Goal: Task Accomplishment & Management: Use online tool/utility

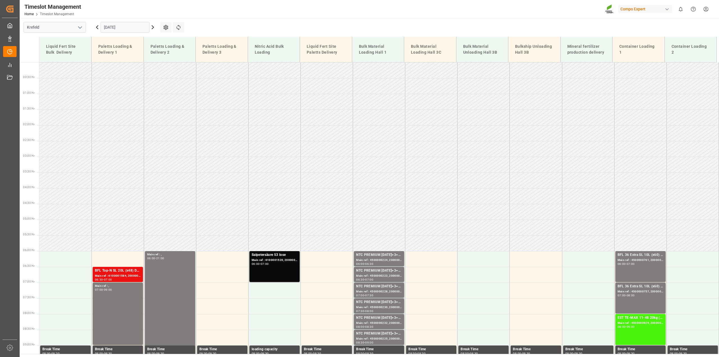
scroll to position [173, 0]
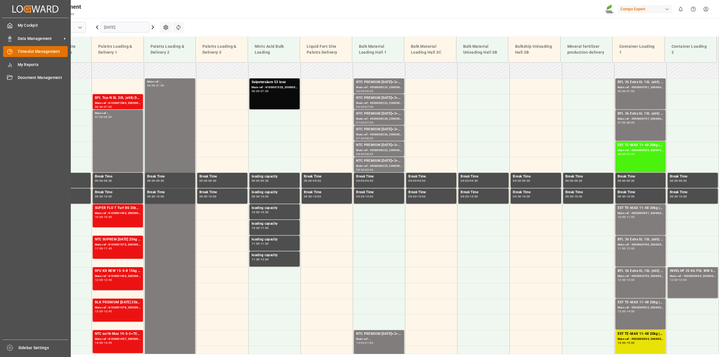
click at [14, 52] on div "Timeslot Management Timeslot Management" at bounding box center [35, 51] width 65 height 11
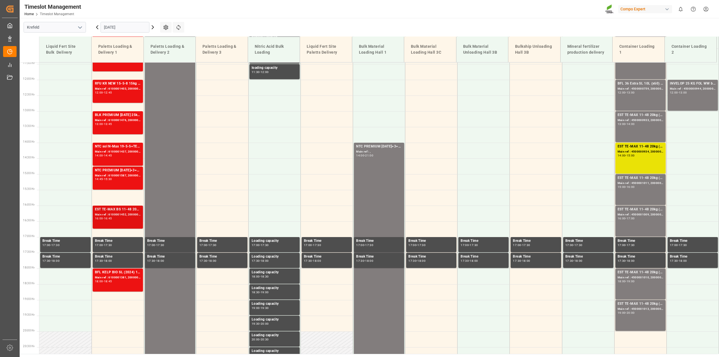
scroll to position [278, 0]
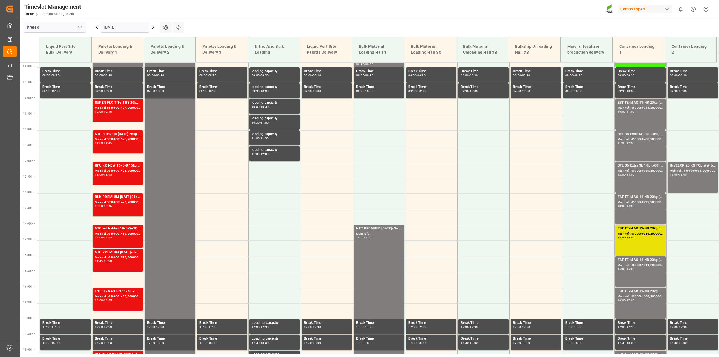
click at [153, 30] on icon at bounding box center [153, 27] width 7 height 7
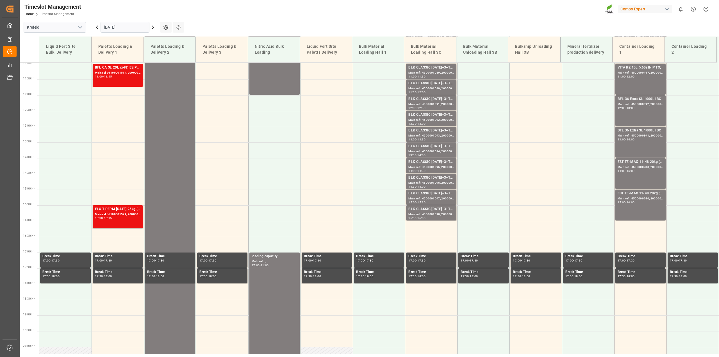
scroll to position [169, 0]
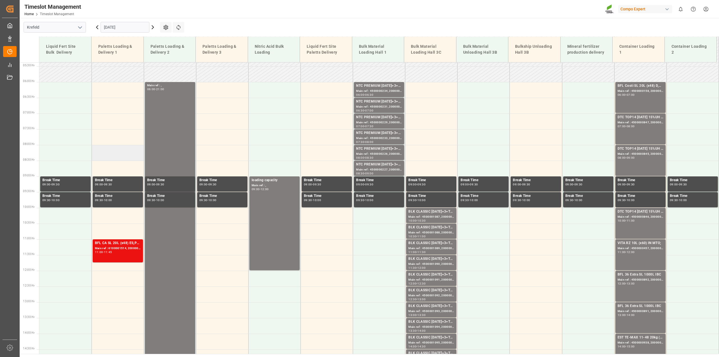
click at [98, 149] on td at bounding box center [118, 153] width 52 height 16
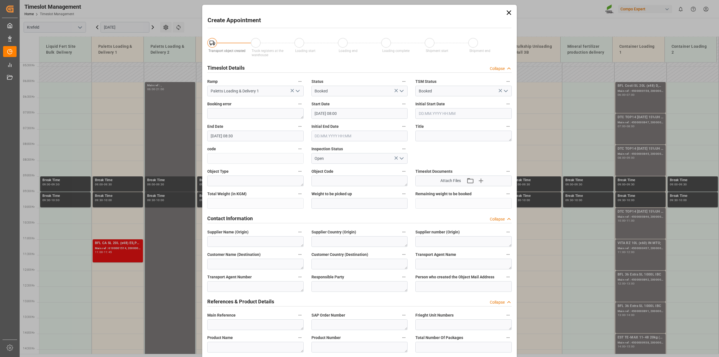
type input "[DATE] 08:00"
type input "[DATE] 08:30"
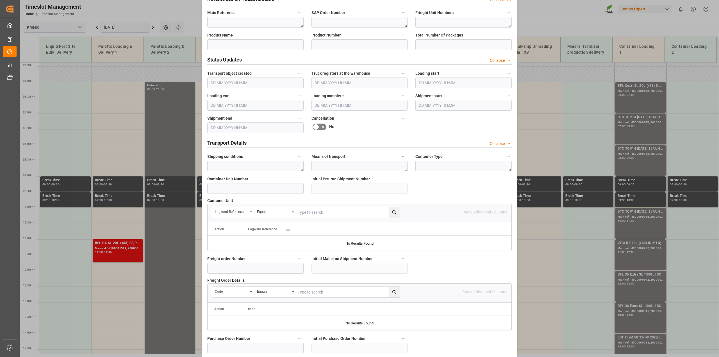
scroll to position [422, 0]
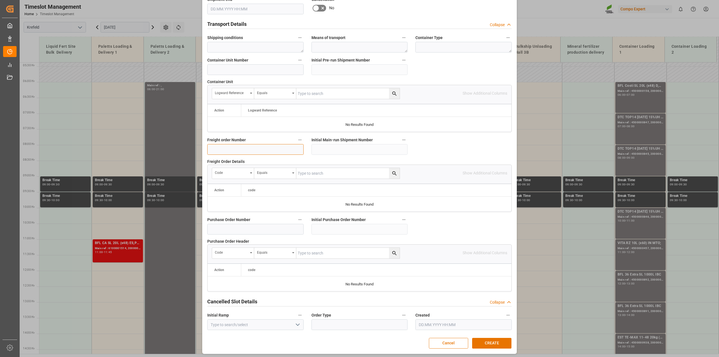
click at [236, 152] on input at bounding box center [255, 149] width 96 height 11
paste input "6100001450"
type input "6100001450"
click at [499, 346] on button "CREATE" at bounding box center [491, 343] width 39 height 11
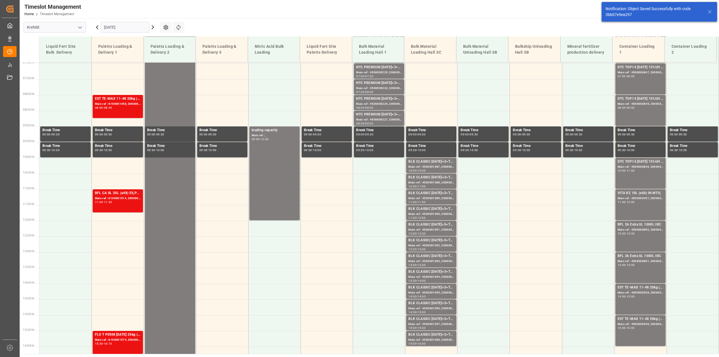
scroll to position [223, 0]
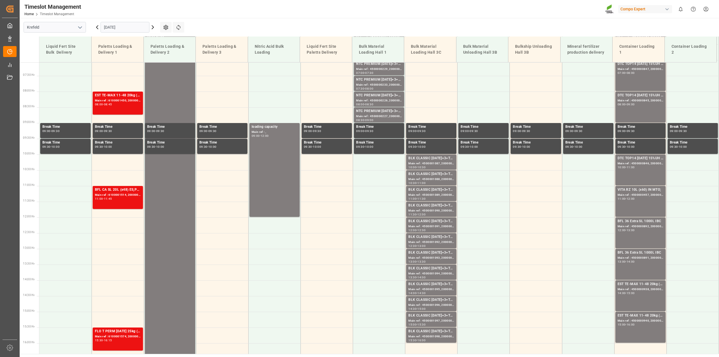
click at [120, 30] on input "[DATE]" at bounding box center [125, 27] width 49 height 11
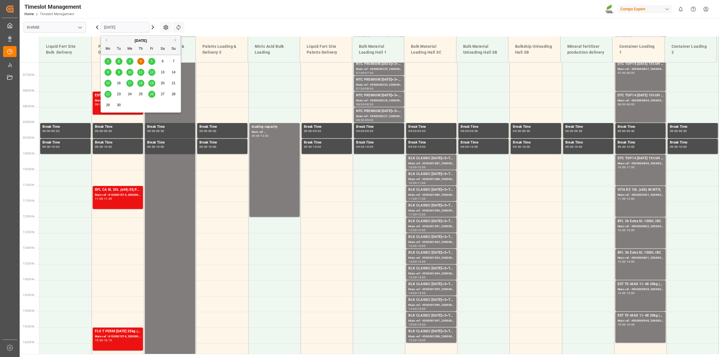
click at [119, 63] on span "2" at bounding box center [119, 61] width 2 height 4
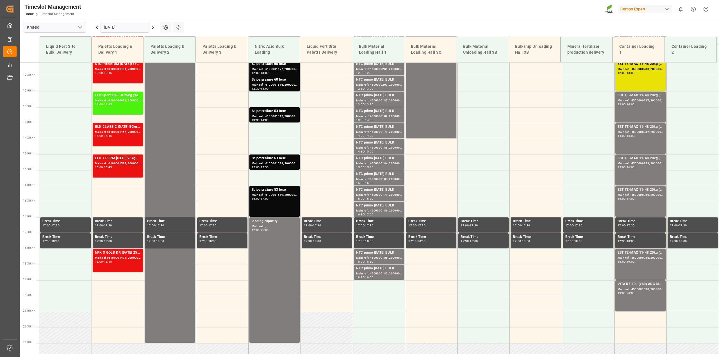
scroll to position [204, 0]
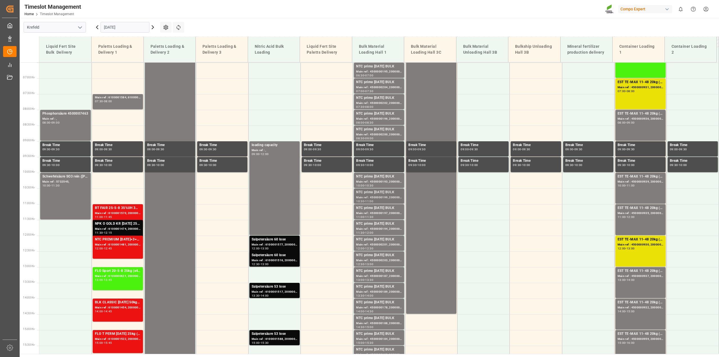
click at [371, 194] on div "NTC primo [DATE] BULK" at bounding box center [379, 193] width 46 height 6
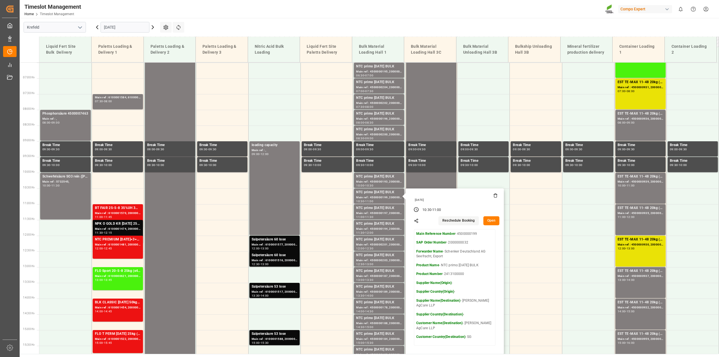
click at [489, 222] on button "Open" at bounding box center [492, 220] width 16 height 9
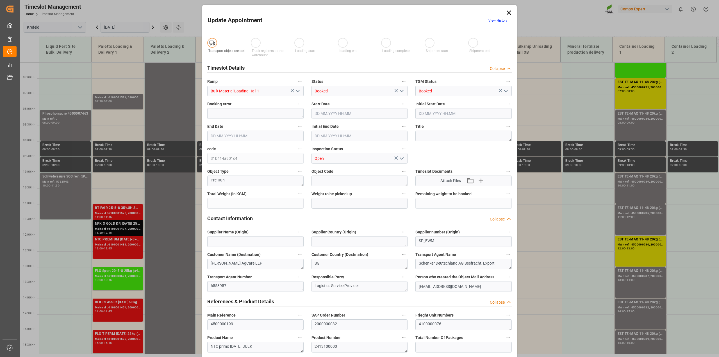
type input "53000"
type input "0"
type input "[DATE] 10:30"
type input "[DATE] 11:00"
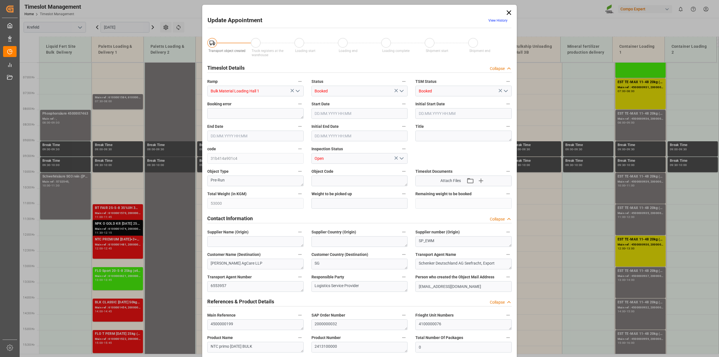
type input "[DATE] 11:00"
type input "[DATE] 08:21"
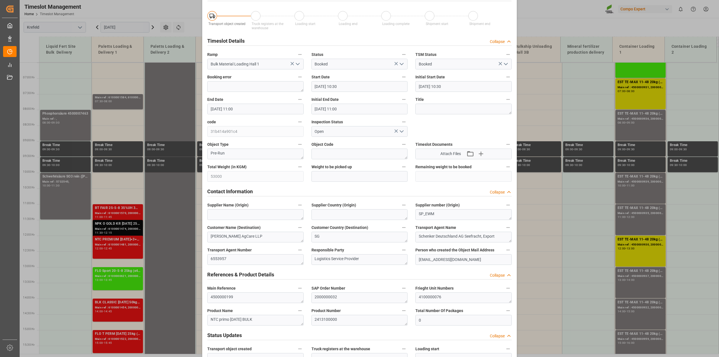
scroll to position [0, 0]
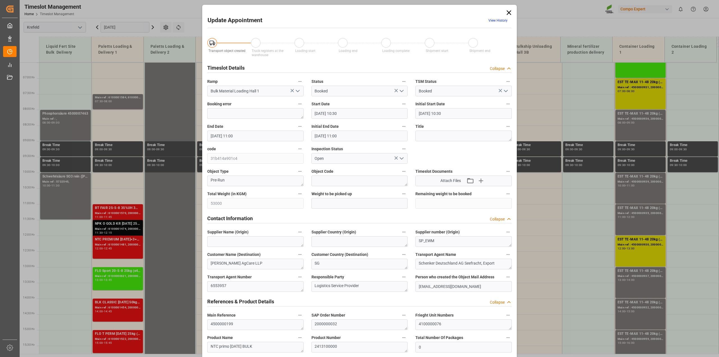
click at [509, 11] on icon at bounding box center [509, 13] width 8 height 8
